Goal: Transaction & Acquisition: Purchase product/service

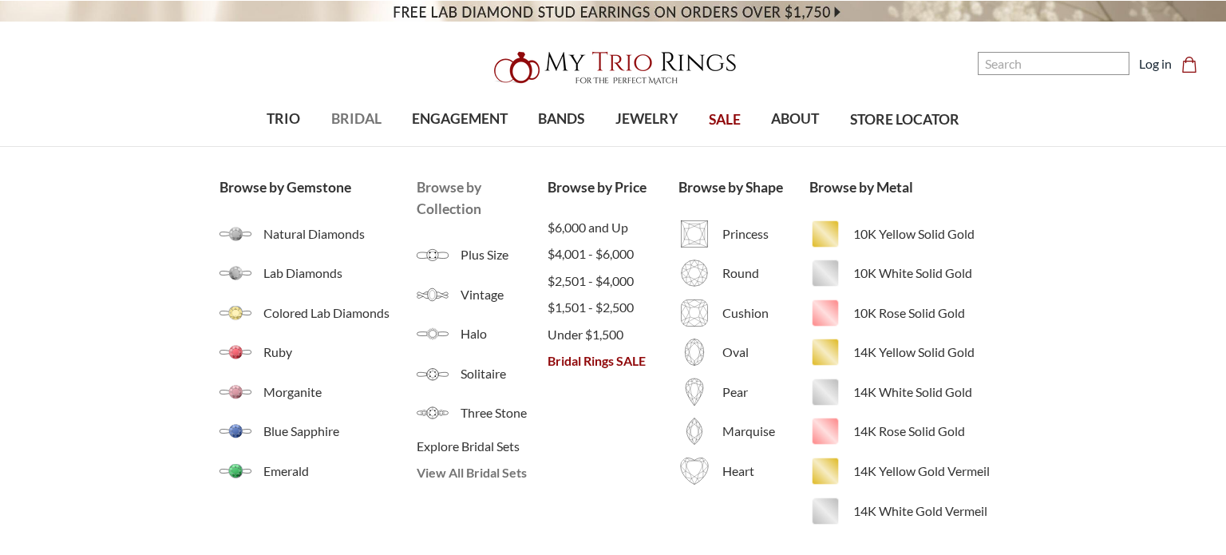
click at [448, 473] on span "View All Bridal Sets" at bounding box center [482, 472] width 131 height 19
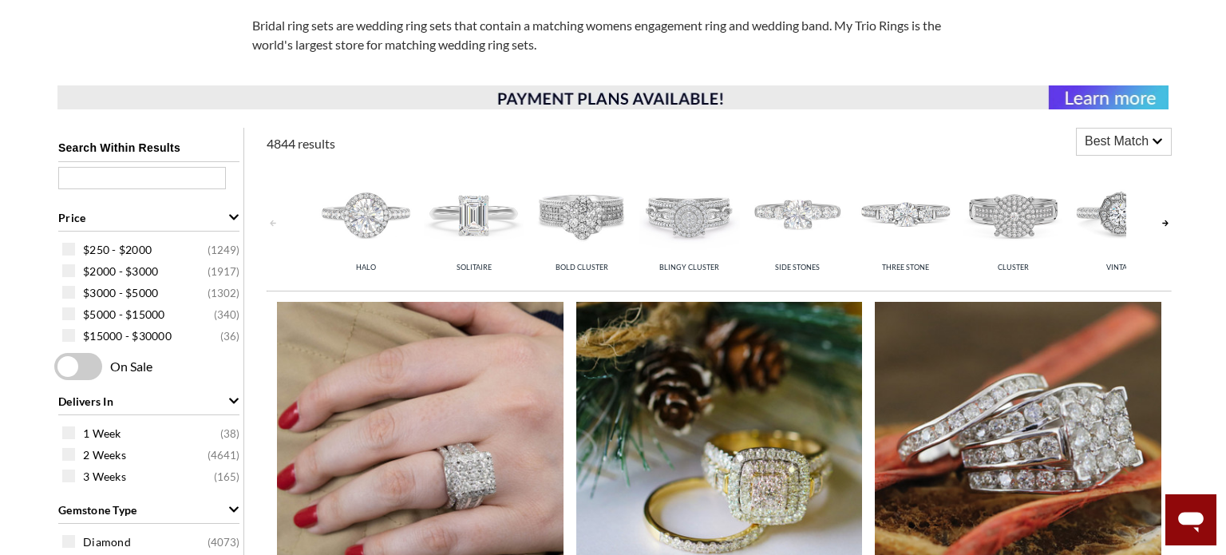
scroll to position [533, 0]
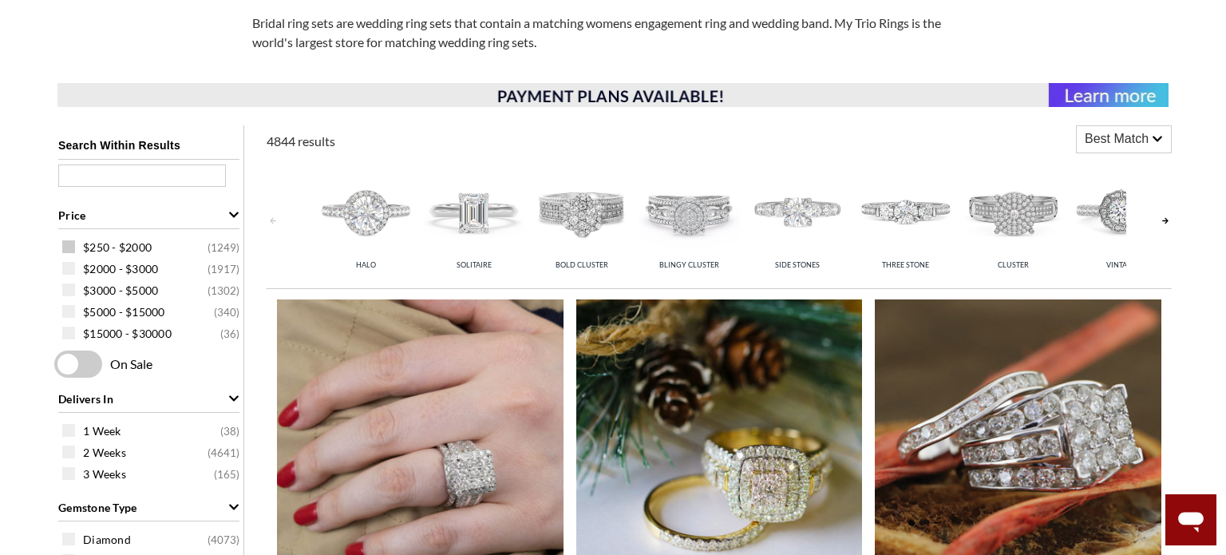
click at [69, 251] on span at bounding box center [68, 246] width 13 height 13
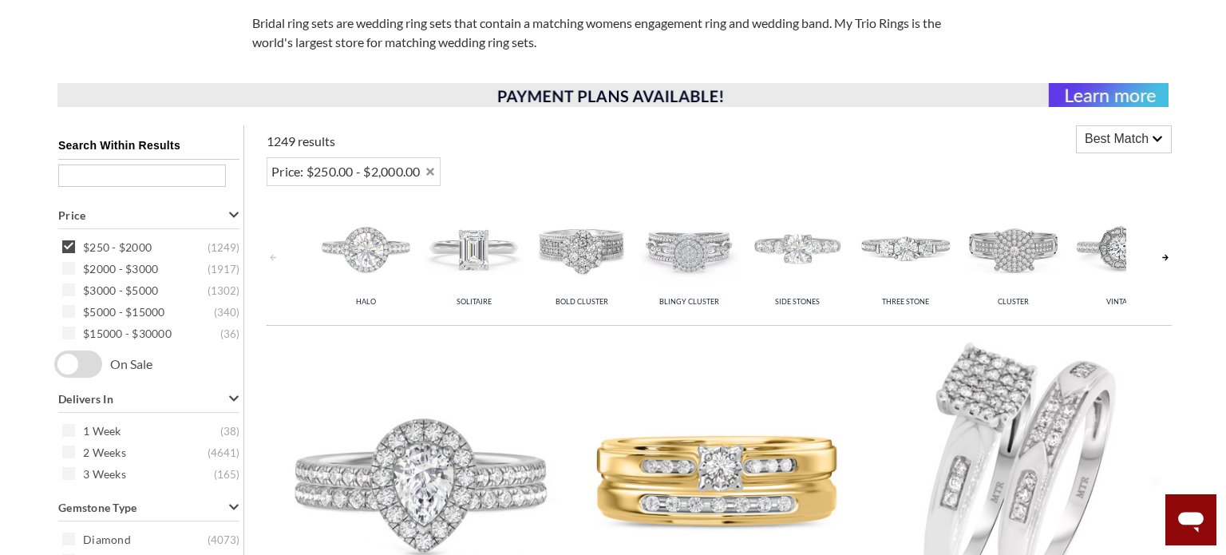
click at [73, 271] on span at bounding box center [68, 268] width 13 height 13
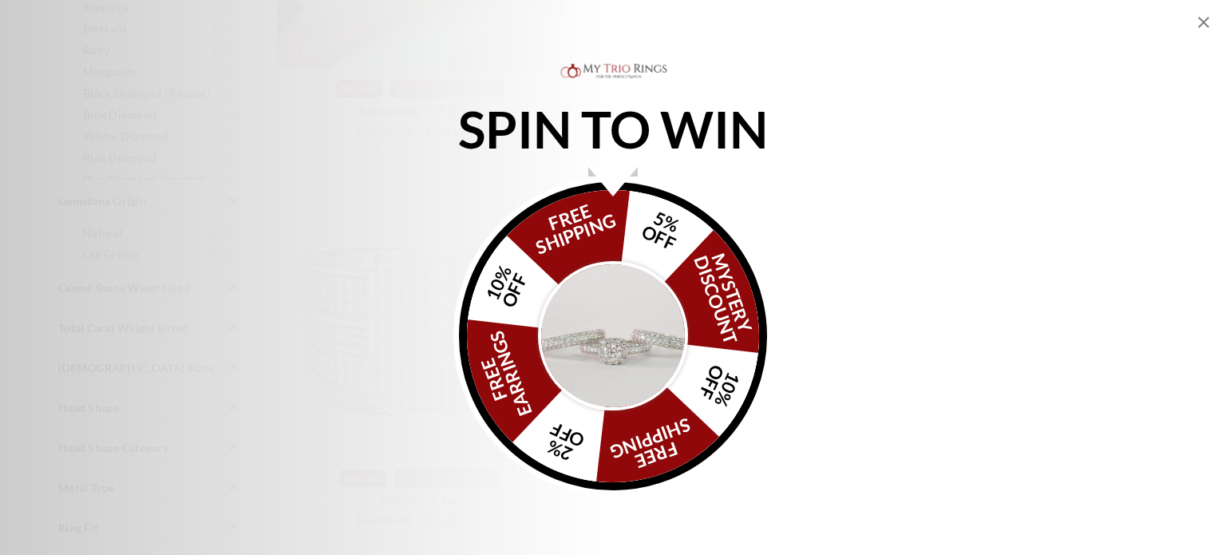
scroll to position [1088, 0]
click at [623, 303] on img "Alia popup" at bounding box center [613, 336] width 150 height 150
click at [1200, 23] on icon "Close popup" at bounding box center [1204, 22] width 19 height 19
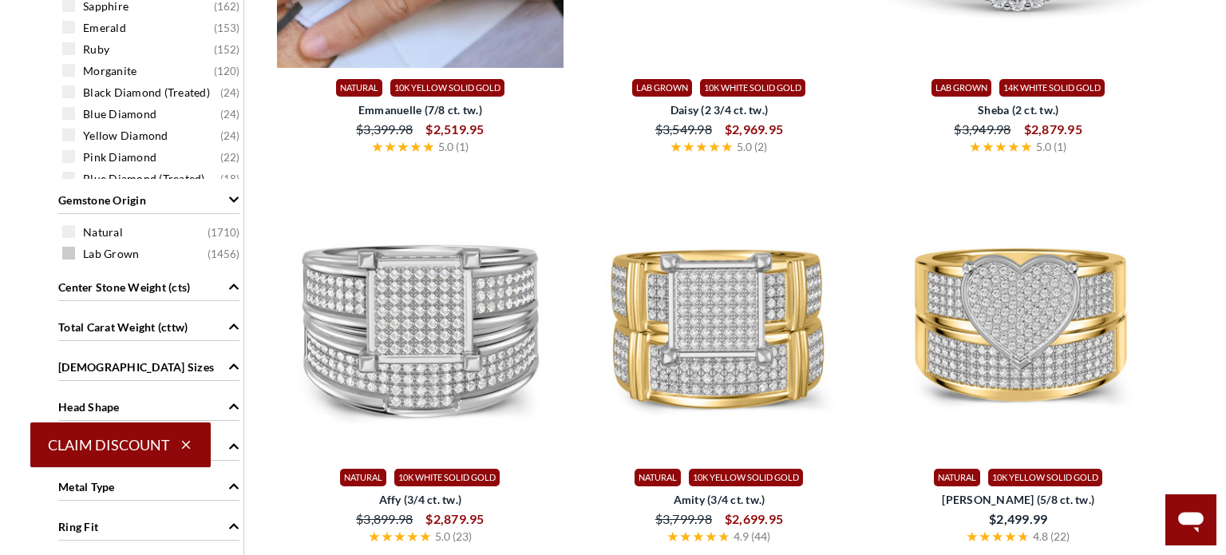
click at [72, 256] on span at bounding box center [68, 253] width 13 height 13
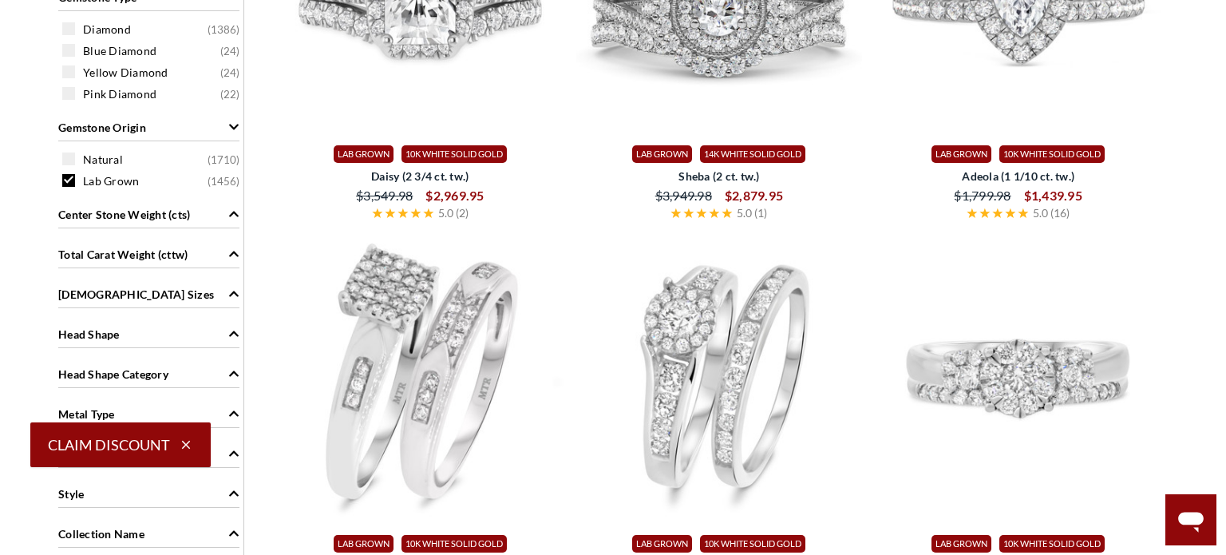
scroll to position [1023, 0]
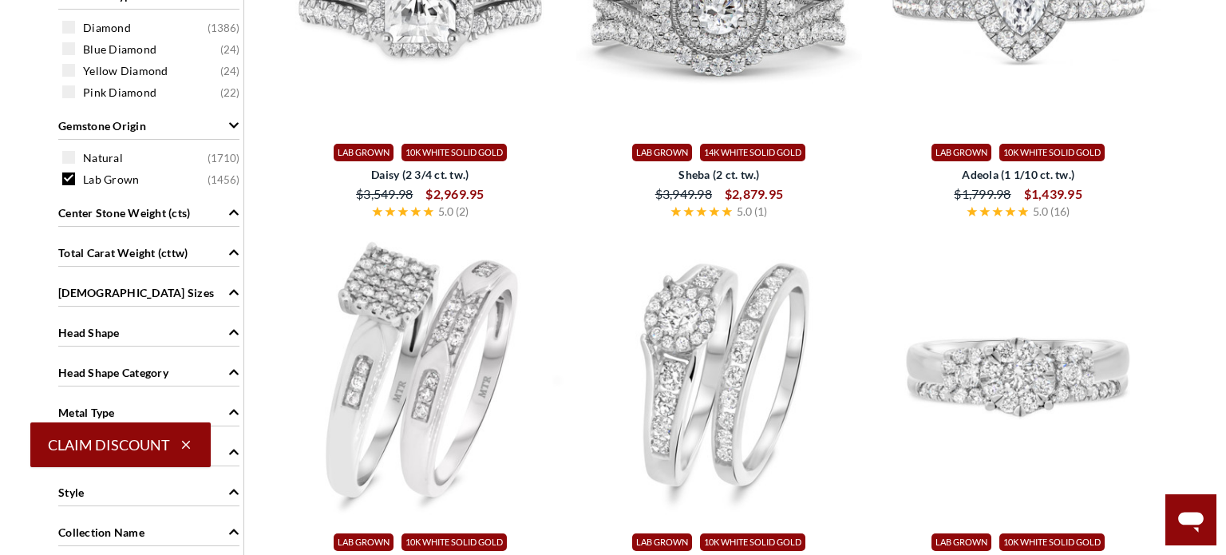
click at [226, 291] on div "[DEMOGRAPHIC_DATA] Sizes" at bounding box center [148, 291] width 181 height 30
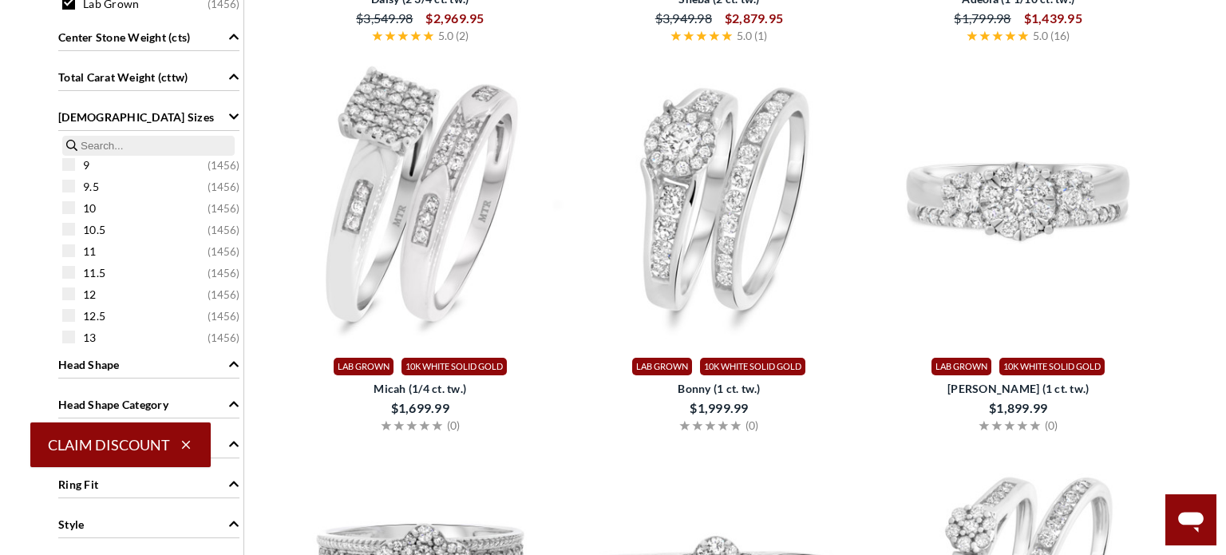
scroll to position [1202, 0]
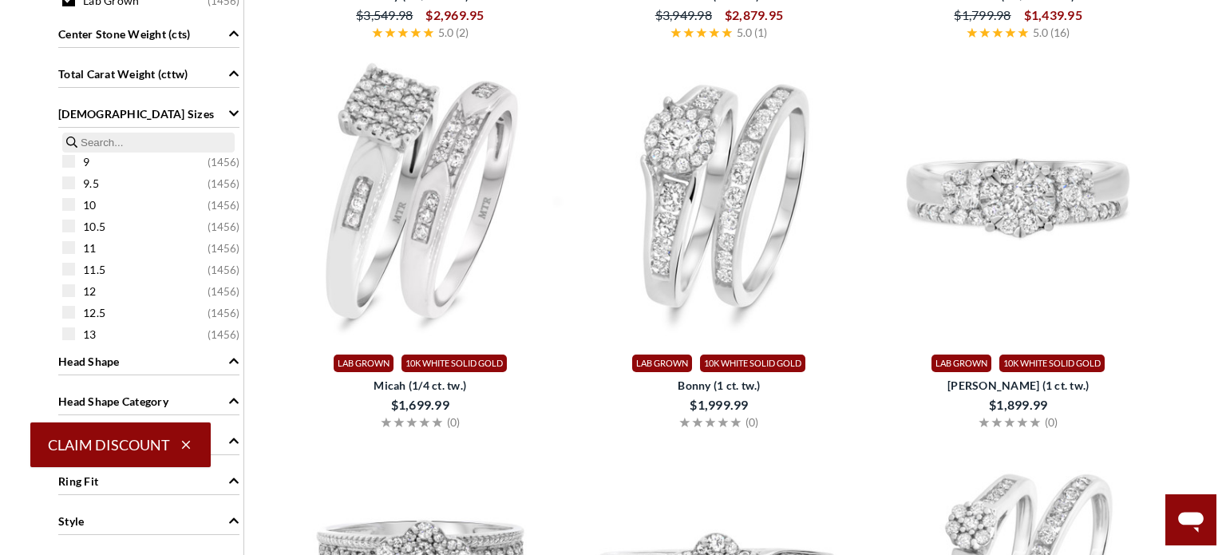
click at [187, 445] on icon "button" at bounding box center [186, 445] width 14 height 14
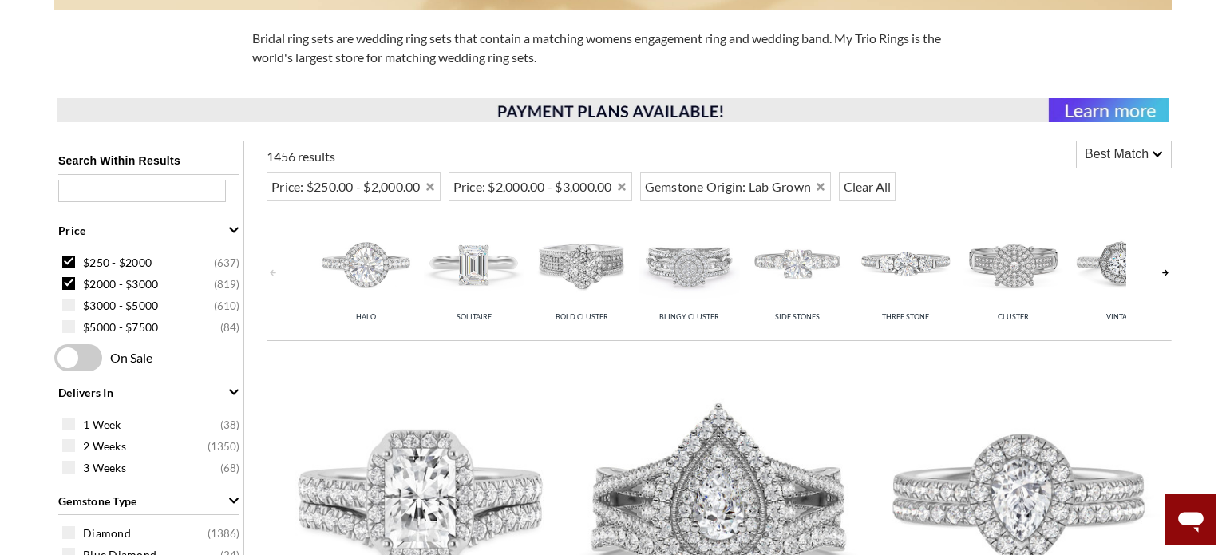
scroll to position [523, 0]
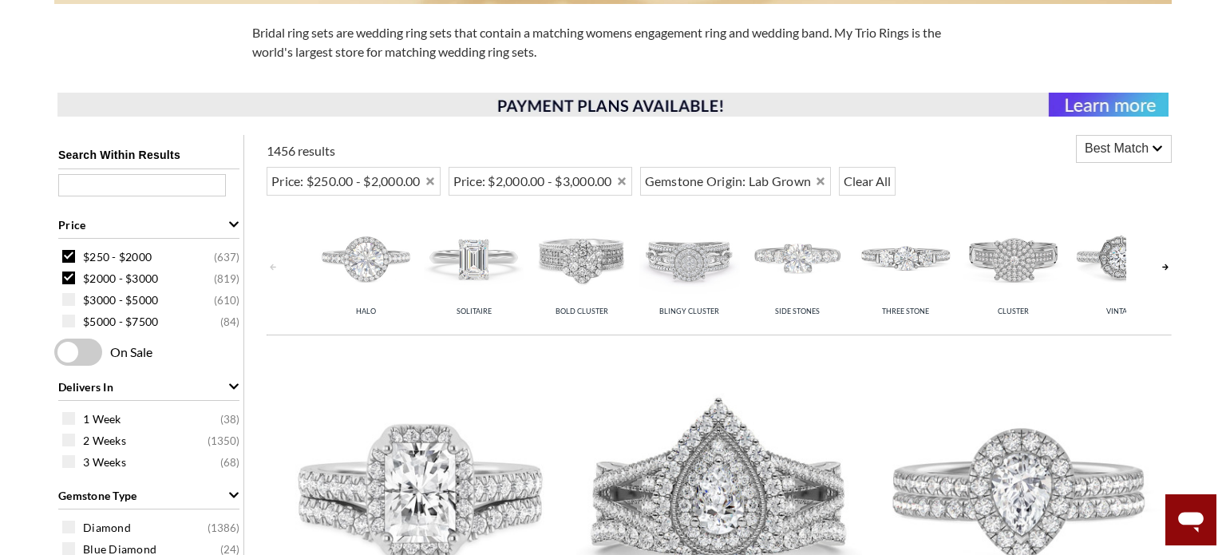
click at [1159, 153] on icon at bounding box center [1157, 148] width 11 height 11
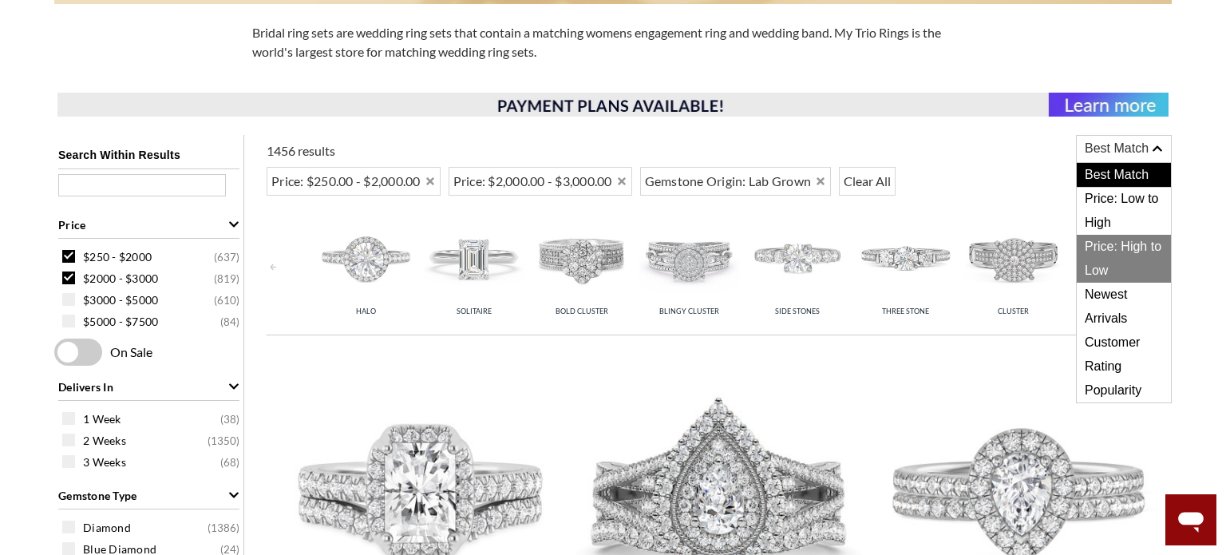
click at [1121, 261] on span "Price: High to Low" at bounding box center [1124, 259] width 94 height 48
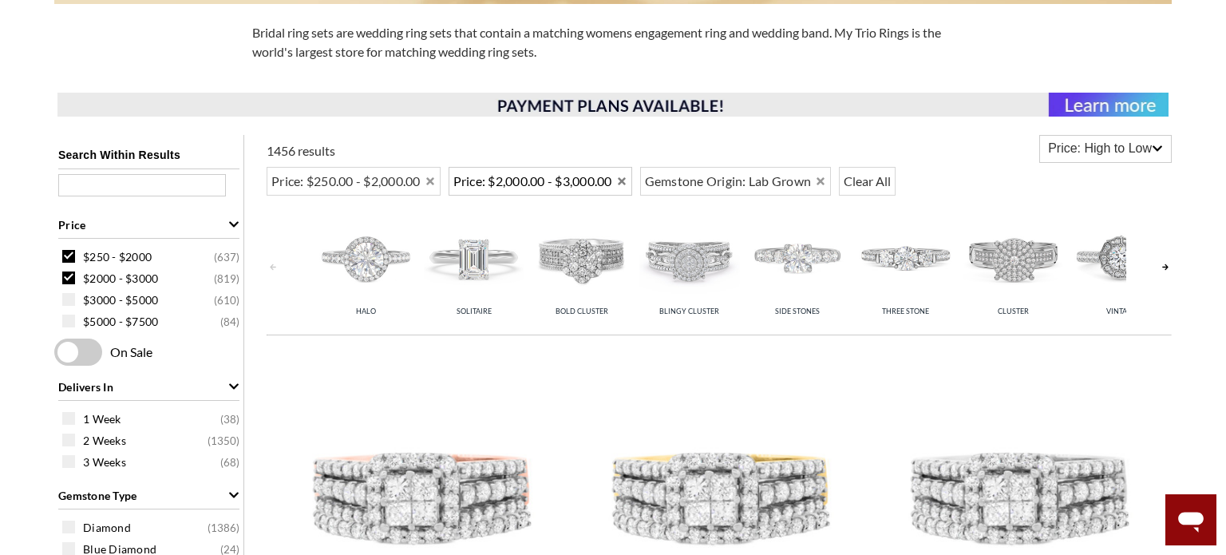
click at [626, 182] on icon "Remove Price: $2,000.00 - $3,000.00" at bounding box center [622, 181] width 8 height 8
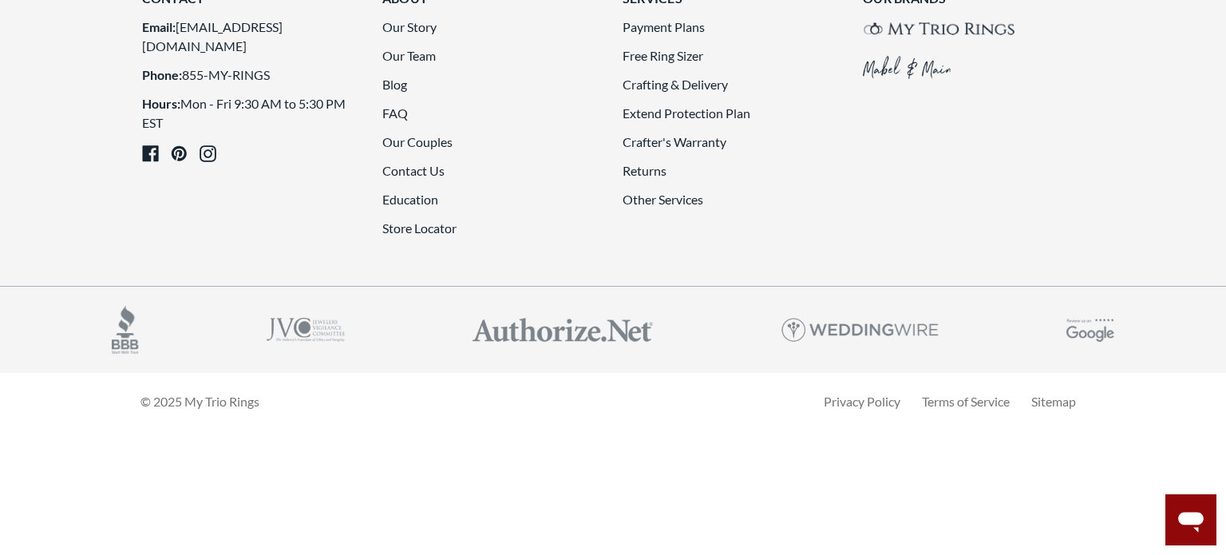
scroll to position [4692, 0]
